Goal: Transaction & Acquisition: Book appointment/travel/reservation

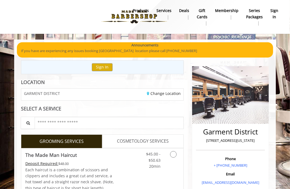
scroll to position [136, 0]
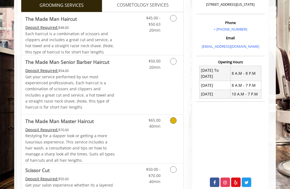
click at [175, 118] on icon "Grooming services" at bounding box center [173, 120] width 7 height 7
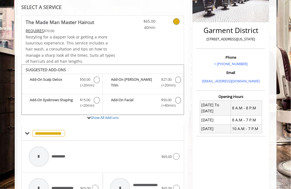
scroll to position [129, 0]
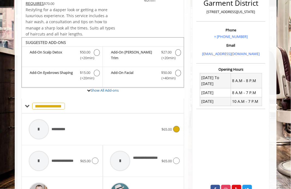
click at [179, 126] on icon at bounding box center [176, 129] width 7 height 7
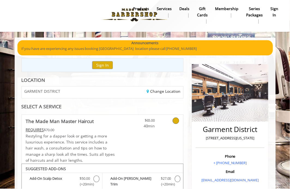
scroll to position [29, 0]
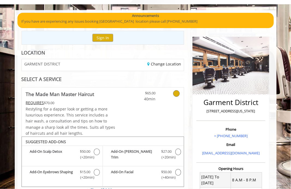
click at [178, 91] on icon at bounding box center [176, 93] width 7 height 7
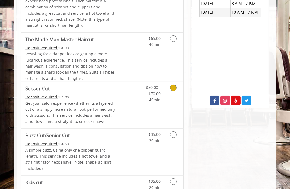
scroll to position [164, 0]
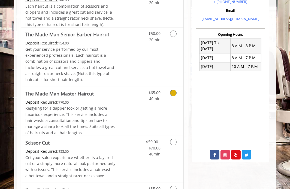
click at [174, 94] on icon "Grooming services" at bounding box center [173, 93] width 7 height 7
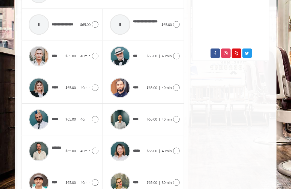
scroll to position [156, 0]
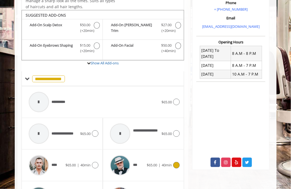
click at [173, 165] on div at bounding box center [176, 165] width 8 height 7
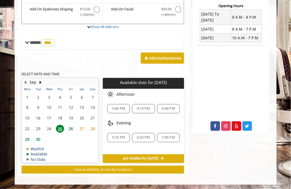
scroll to position [110, 0]
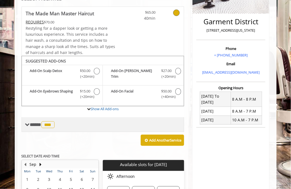
click at [28, 125] on span at bounding box center [27, 124] width 5 height 5
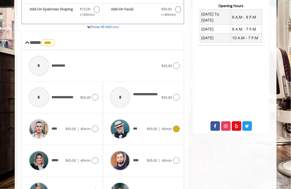
scroll to position [219, 0]
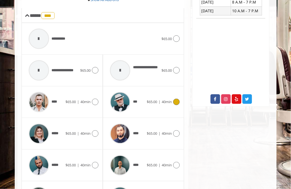
click at [179, 103] on icon at bounding box center [176, 102] width 7 height 7
click at [175, 132] on icon at bounding box center [176, 133] width 7 height 7
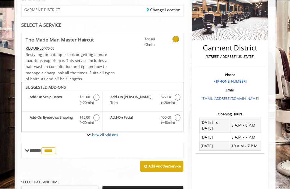
scroll to position [57, 0]
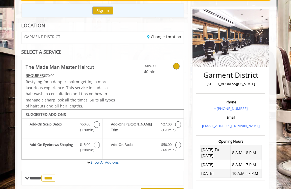
click at [174, 66] on icon at bounding box center [176, 66] width 7 height 7
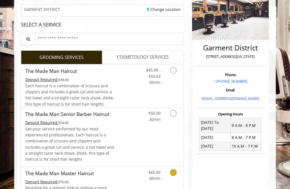
scroll to position [193, 0]
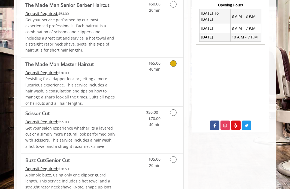
click at [174, 62] on icon "Grooming services" at bounding box center [173, 63] width 7 height 7
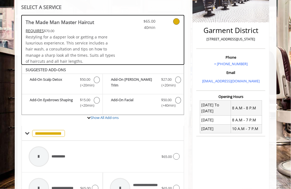
scroll to position [129, 0]
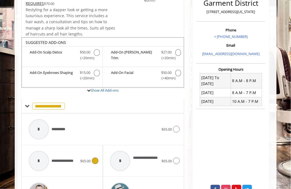
click at [94, 160] on icon at bounding box center [95, 161] width 7 height 7
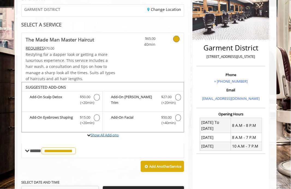
scroll to position [57, 0]
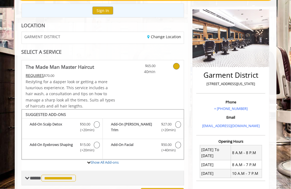
click at [30, 176] on span "**********" at bounding box center [53, 178] width 47 height 5
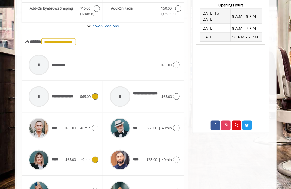
scroll to position [220, 0]
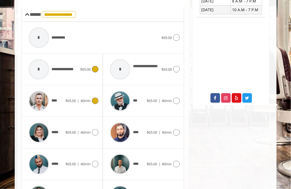
click at [95, 102] on icon at bounding box center [95, 101] width 7 height 7
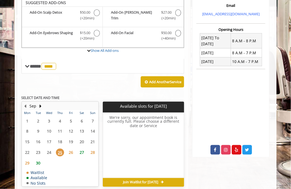
scroll to position [166, 0]
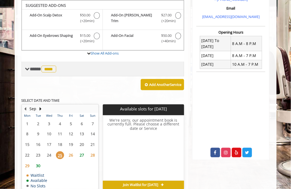
click at [28, 68] on span at bounding box center [27, 69] width 5 height 5
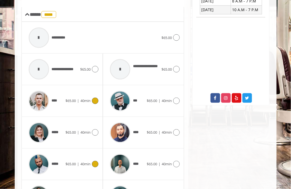
scroll to position [248, 0]
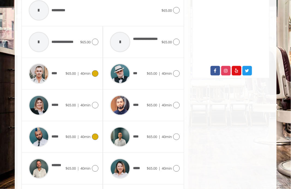
click at [94, 135] on icon at bounding box center [95, 137] width 7 height 7
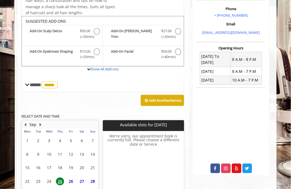
scroll to position [192, 0]
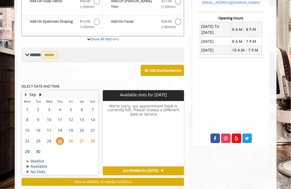
click at [31, 41] on label "Show All Add-ons" at bounding box center [103, 42] width 163 height 11
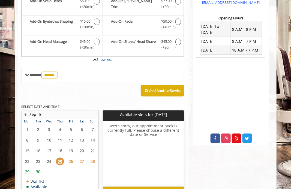
scroll to position [166, 0]
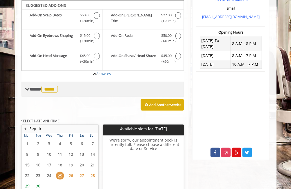
click at [31, 88] on span "**** ***** ********" at bounding box center [44, 89] width 29 height 5
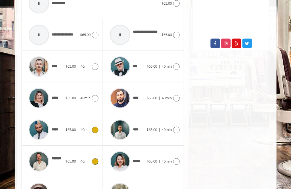
scroll to position [330, 0]
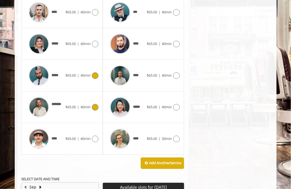
click at [93, 108] on icon at bounding box center [95, 107] width 7 height 7
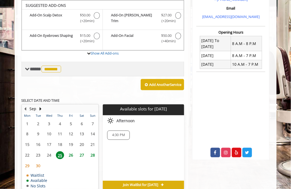
click at [33, 71] on span "**** ******* ********" at bounding box center [46, 69] width 32 height 5
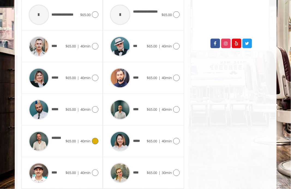
scroll to position [302, 0]
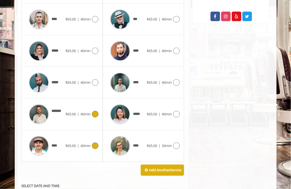
click at [90, 144] on span "40min" at bounding box center [85, 145] width 10 height 5
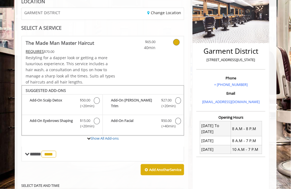
scroll to position [192, 0]
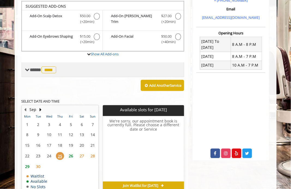
click at [44, 72] on span "****" at bounding box center [48, 70] width 15 height 7
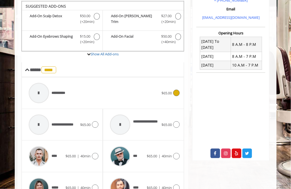
scroll to position [247, 0]
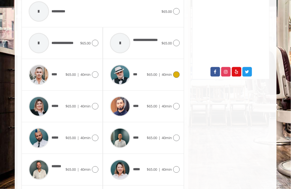
click at [177, 72] on icon at bounding box center [176, 74] width 7 height 7
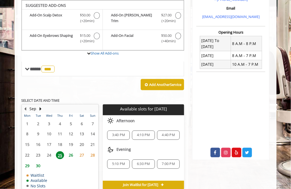
scroll to position [192, 0]
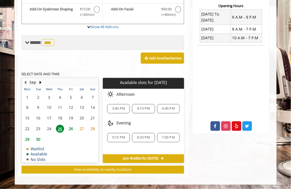
click at [35, 44] on span "**** *** ********" at bounding box center [43, 42] width 26 height 5
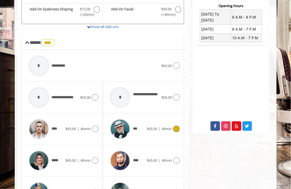
scroll to position [219, 0]
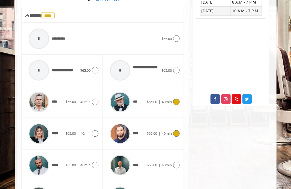
click at [173, 133] on div at bounding box center [176, 133] width 8 height 7
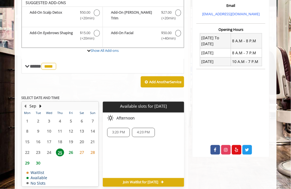
scroll to position [166, 0]
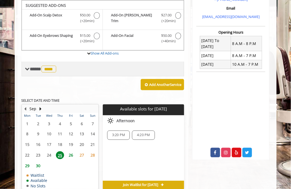
click at [38, 67] on span "**** **** ********" at bounding box center [44, 69] width 28 height 5
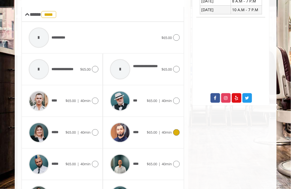
scroll to position [248, 0]
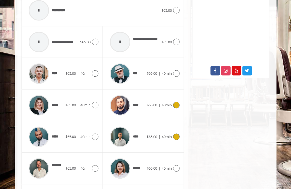
click at [152, 135] on span "$65.00" at bounding box center [152, 137] width 10 height 5
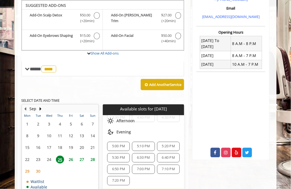
scroll to position [193, 0]
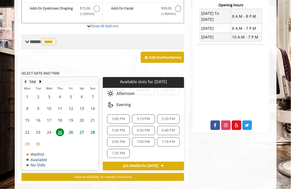
click at [46, 43] on span "****" at bounding box center [48, 41] width 15 height 7
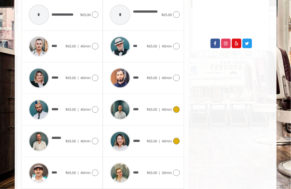
scroll to position [302, 0]
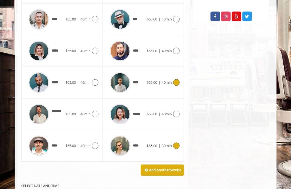
click at [177, 145] on icon at bounding box center [176, 145] width 7 height 7
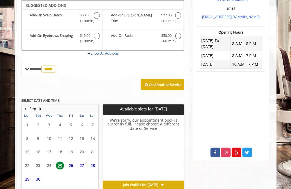
scroll to position [192, 0]
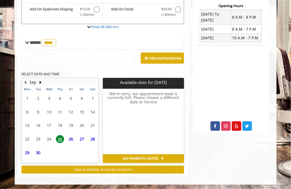
click at [71, 139] on span "26" at bounding box center [71, 139] width 8 height 8
click at [35, 151] on span "30" at bounding box center [38, 153] width 8 height 8
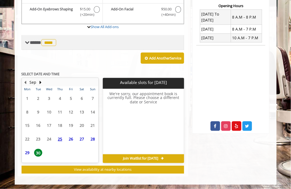
click at [32, 41] on span "**** **** ********" at bounding box center [44, 42] width 28 height 5
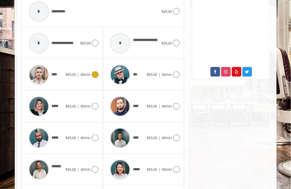
scroll to position [274, 0]
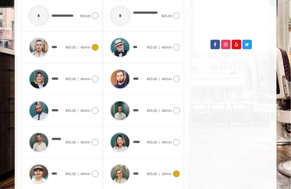
click at [91, 54] on div "**** $65.00 | 40min" at bounding box center [62, 48] width 73 height 26
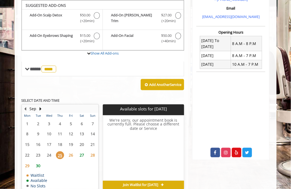
scroll to position [192, 0]
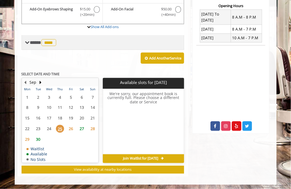
click at [30, 40] on span "**** **** ********" at bounding box center [44, 42] width 28 height 5
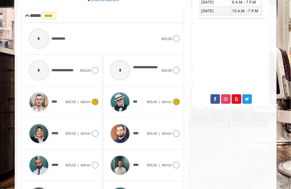
scroll to position [274, 0]
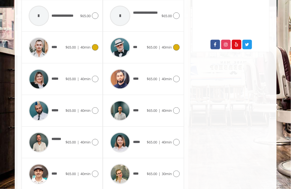
click at [156, 45] on span "$65.00" at bounding box center [152, 47] width 10 height 5
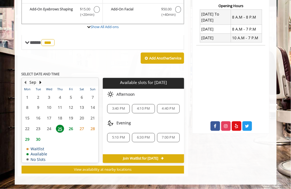
scroll to position [138, 0]
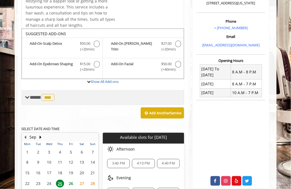
click at [75, 93] on div "**** *** ********" at bounding box center [103, 97] width 163 height 15
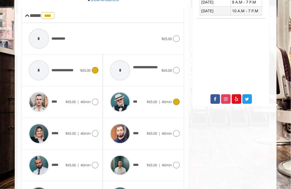
scroll to position [274, 0]
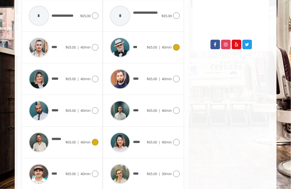
click at [94, 140] on icon at bounding box center [95, 142] width 7 height 7
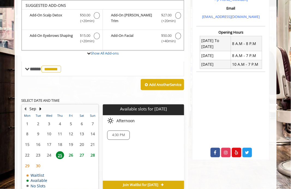
scroll to position [192, 0]
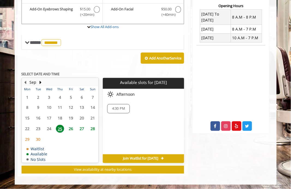
click at [70, 128] on span "26" at bounding box center [71, 129] width 8 height 8
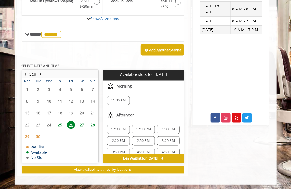
scroll to position [47, 0]
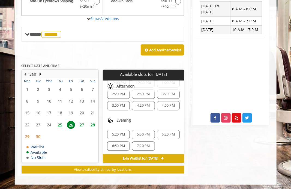
click at [82, 126] on span "27" at bounding box center [82, 125] width 8 height 8
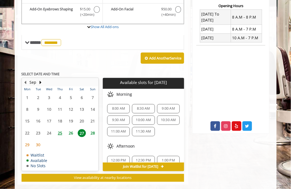
scroll to position [201, 0]
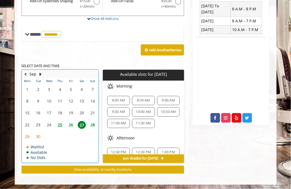
click at [68, 116] on table "Mon Tue Wed Thu Fri Sat Sun 1 2 3 4 5 6 7 8 9 10 11 12 13 14 15 16 17 18 19 20 …" at bounding box center [60, 120] width 76 height 84
click at [29, 115] on table "Mon Tue Wed Thu Fri Sat Sun 1 2 3 4 5 6 7 8 9 10 11 12 13 14 15 16 17 18 19 20 …" at bounding box center [60, 120] width 76 height 84
click at [40, 113] on table "Mon Tue Wed Thu Fri Sat Sun 1 2 3 4 5 6 7 8 9 10 11 12 13 14 15 16 17 18 19 20 …" at bounding box center [60, 120] width 76 height 84
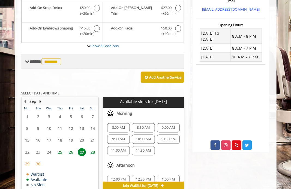
click at [31, 55] on div "**** ******* ********" at bounding box center [103, 61] width 163 height 15
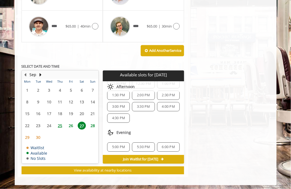
scroll to position [231, 0]
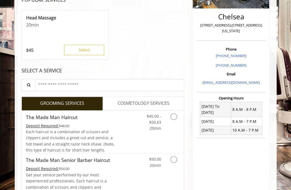
scroll to position [164, 0]
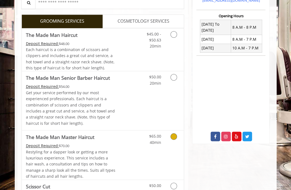
click at [172, 138] on icon "Grooming services" at bounding box center [174, 136] width 7 height 7
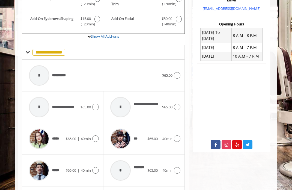
scroll to position [128, 0]
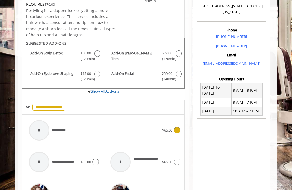
click at [94, 127] on div "**********" at bounding box center [94, 130] width 136 height 26
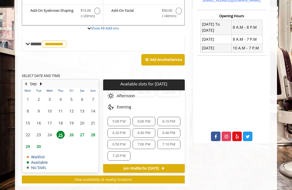
scroll to position [0, 0]
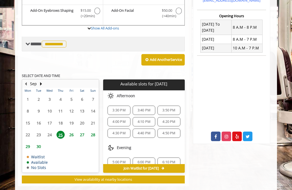
click at [31, 43] on span "**********" at bounding box center [48, 43] width 37 height 5
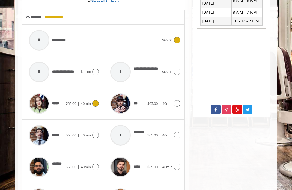
scroll to position [245, 0]
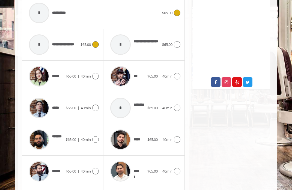
click at [38, 41] on div at bounding box center [39, 44] width 20 height 20
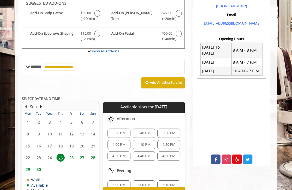
scroll to position [166, 0]
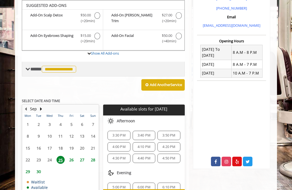
click at [31, 67] on span "**********" at bounding box center [53, 69] width 47 height 5
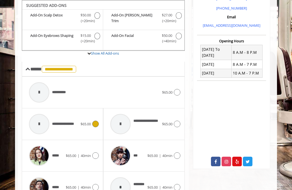
click at [89, 125] on span "$65.00" at bounding box center [85, 123] width 10 height 5
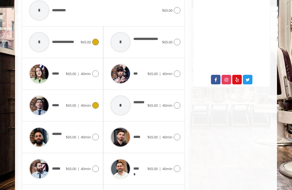
scroll to position [275, 0]
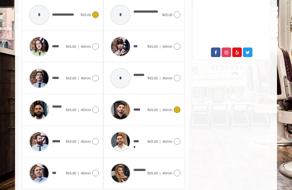
click at [162, 107] on span "$65.00 | 40min" at bounding box center [159, 110] width 25 height 6
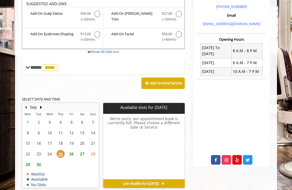
scroll to position [166, 0]
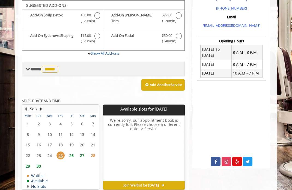
click at [48, 71] on span "*****" at bounding box center [50, 69] width 16 height 7
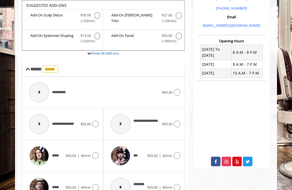
scroll to position [275, 0]
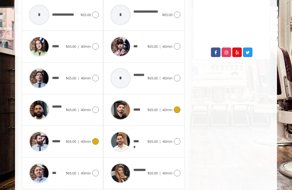
click at [94, 139] on icon at bounding box center [95, 141] width 7 height 7
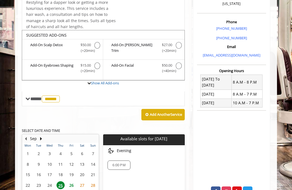
scroll to position [164, 0]
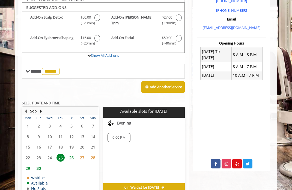
click at [70, 157] on span "26" at bounding box center [71, 158] width 8 height 8
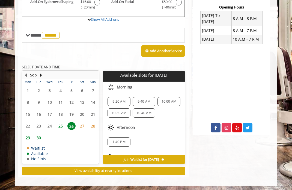
scroll to position [24, 0]
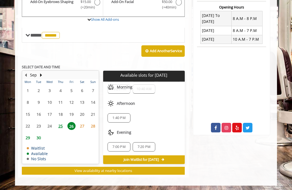
drag, startPoint x: 82, startPoint y: 123, endPoint x: 82, endPoint y: 126, distance: 3.3
click at [82, 126] on span "27" at bounding box center [82, 126] width 8 height 8
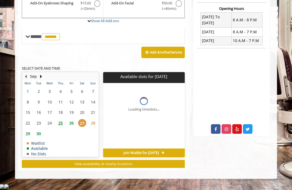
scroll to position [192, 0]
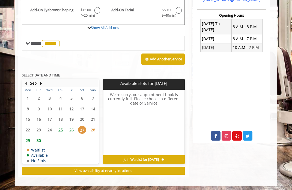
click at [93, 127] on span "28" at bounding box center [93, 130] width 8 height 8
click at [59, 129] on span "25" at bounding box center [60, 130] width 8 height 8
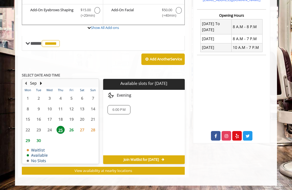
click at [120, 110] on span "6:00 PM" at bounding box center [118, 110] width 13 height 4
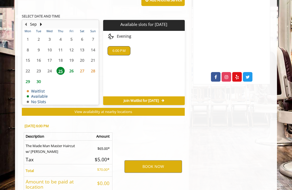
scroll to position [293, 0]
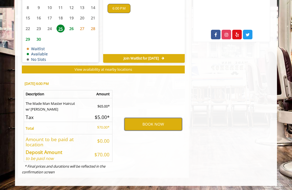
click at [140, 122] on button "BOOK NOW" at bounding box center [153, 124] width 58 height 13
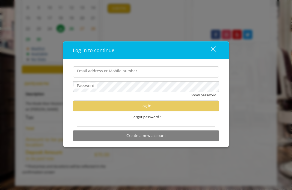
click at [208, 50] on div "close" at bounding box center [209, 50] width 11 height 8
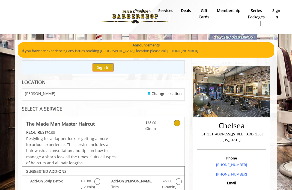
scroll to position [82, 0]
